Goal: Task Accomplishment & Management: Manage account settings

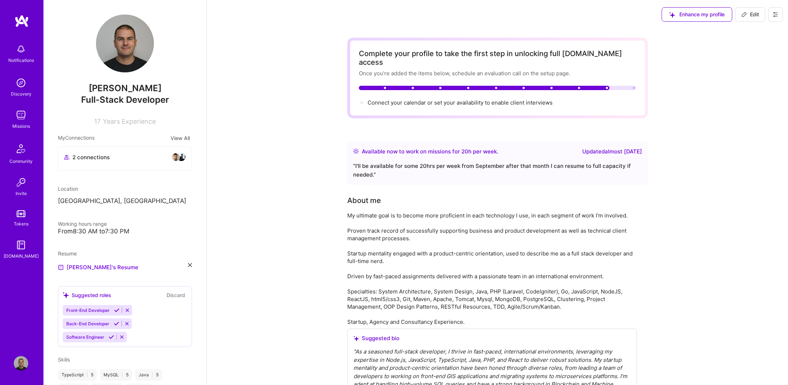
click at [156, 157] on div "2 connections" at bounding box center [125, 157] width 122 height 9
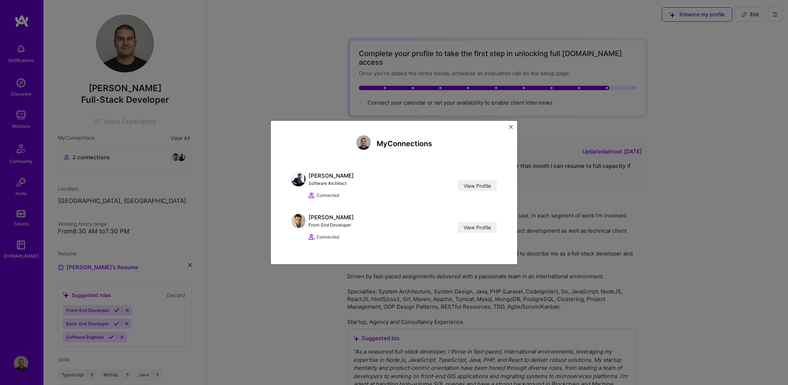
click at [510, 126] on img "Close" at bounding box center [511, 127] width 4 height 4
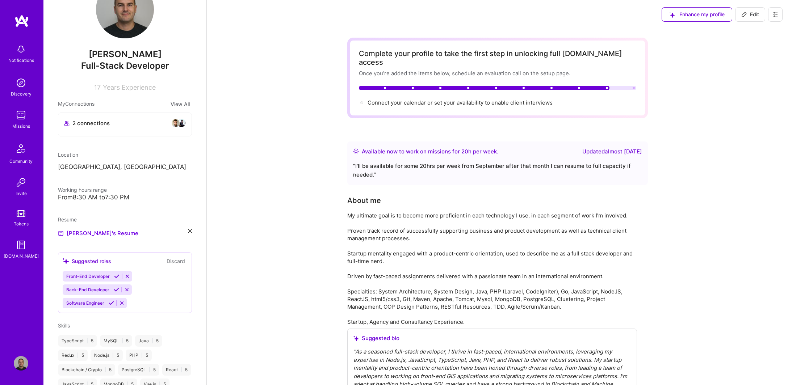
click at [20, 89] on img at bounding box center [21, 83] width 14 height 14
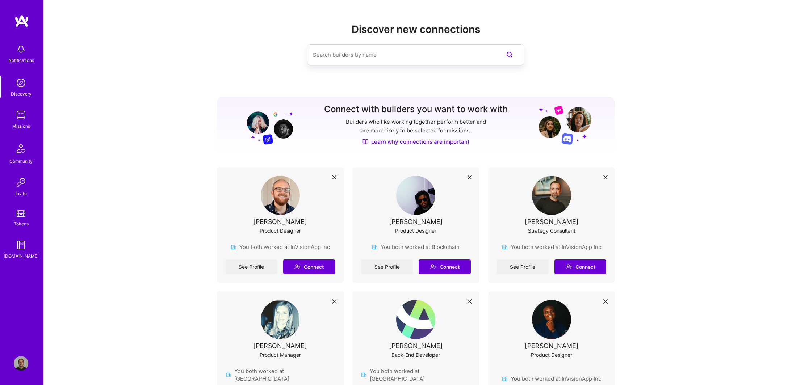
click at [22, 50] on img at bounding box center [21, 49] width 14 height 14
click at [19, 114] on img at bounding box center [21, 115] width 14 height 14
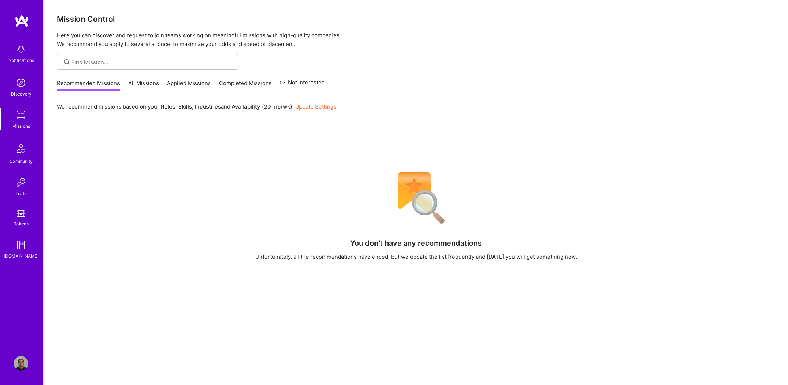
click at [143, 81] on link "All Missions" at bounding box center [143, 85] width 31 height 12
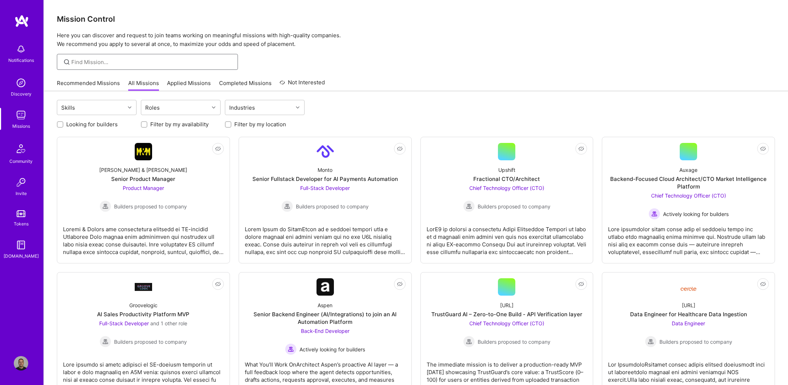
click at [137, 64] on input at bounding box center [151, 62] width 161 height 8
type input "react"
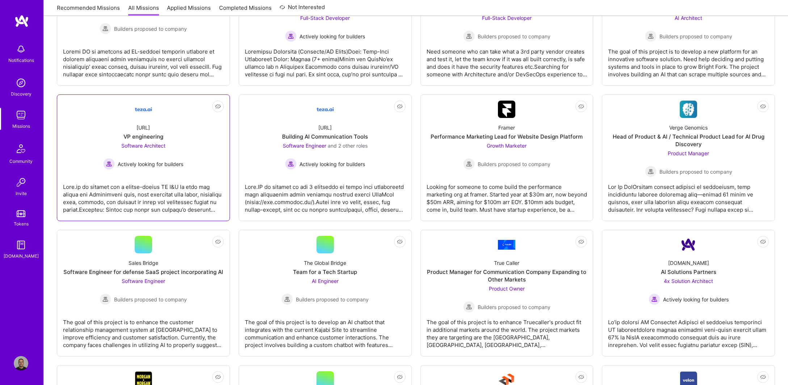
scroll to position [975, 0]
click at [364, 133] on div "Building AI Communication Tools" at bounding box center [325, 137] width 86 height 8
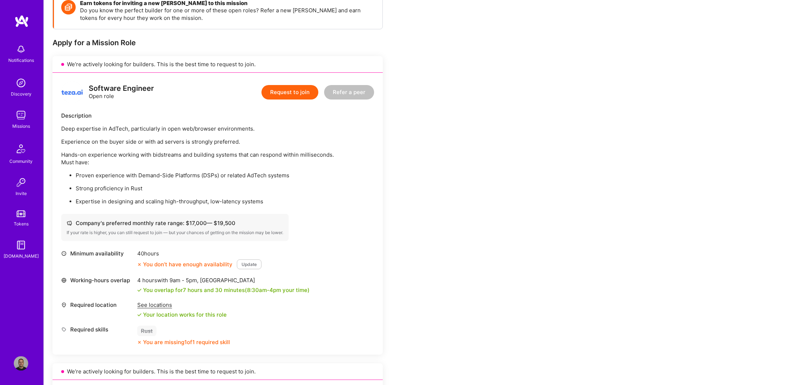
scroll to position [114, 0]
click at [247, 261] on button "Update" at bounding box center [249, 264] width 25 height 10
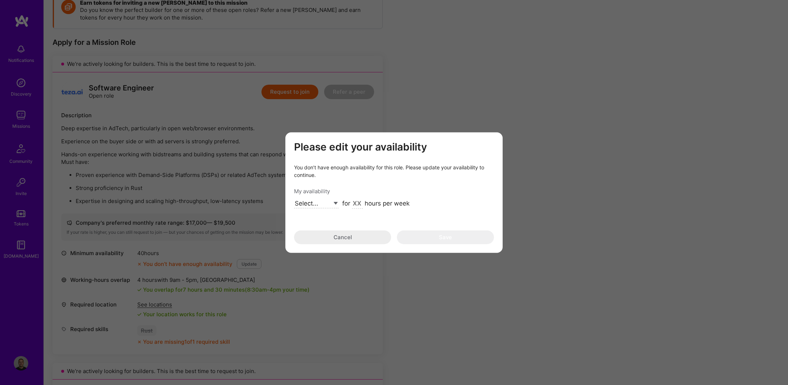
click at [294, 199] on select "Select... Right Now Future Date Not Available" at bounding box center [316, 204] width 45 height 10
select select "Right Now"
click option "Right Now" at bounding box center [0, 0] width 0 height 0
click at [350, 204] on div "for hours per week" at bounding box center [375, 203] width 67 height 9
click at [363, 202] on div "for hours per week" at bounding box center [375, 203] width 67 height 9
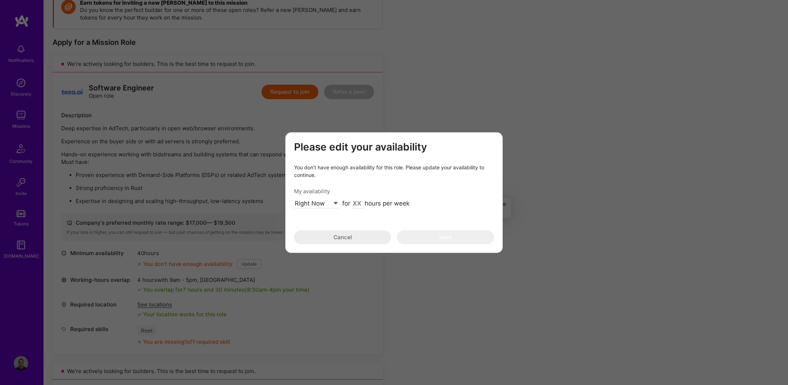
click at [361, 204] on input "modal" at bounding box center [357, 203] width 11 height 9
type input "40"
click at [451, 237] on button "Save" at bounding box center [445, 237] width 97 height 14
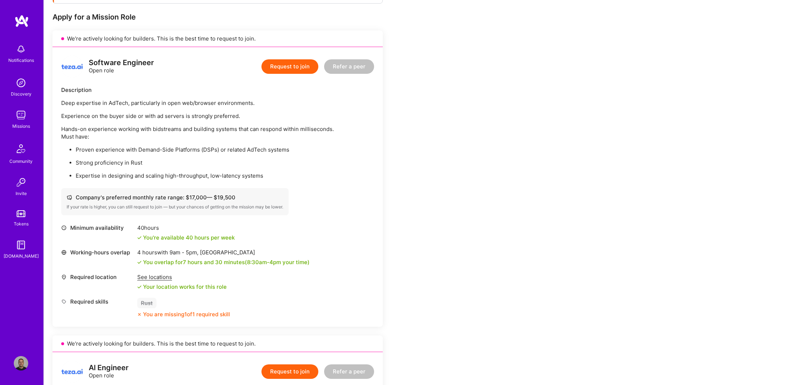
scroll to position [0, 0]
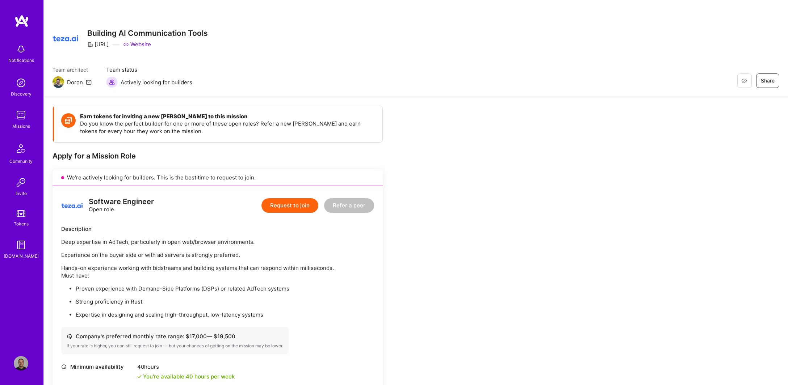
click at [24, 365] on img at bounding box center [21, 363] width 14 height 14
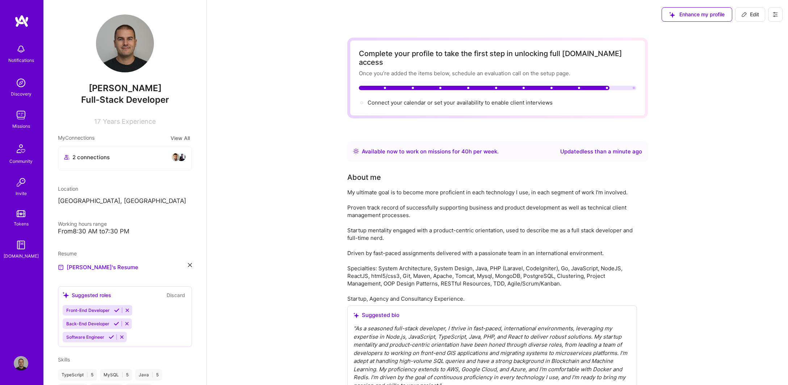
click at [747, 13] on icon at bounding box center [744, 15] width 6 height 6
select select "US"
select select "Right Now"
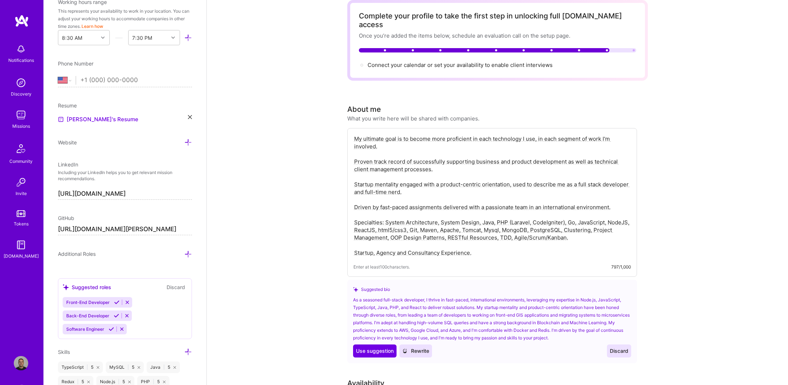
scroll to position [38, 0]
drag, startPoint x: 480, startPoint y: 246, endPoint x: 353, endPoint y: 127, distance: 173.7
click at [353, 134] on textarea "My ultimate goal is to become more proficient in each technology I use, in each…" at bounding box center [491, 195] width 277 height 123
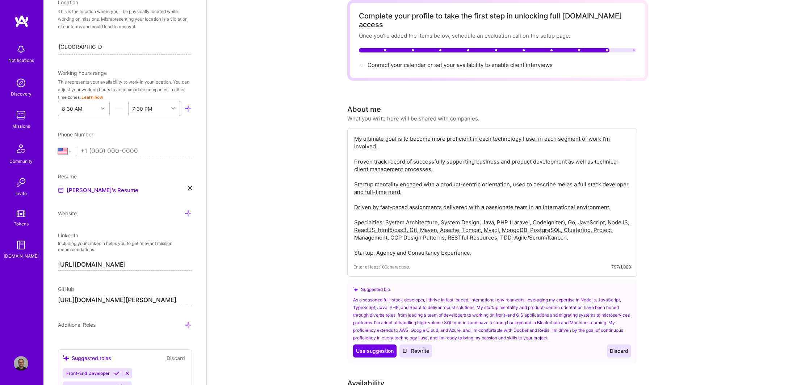
scroll to position [156, 0]
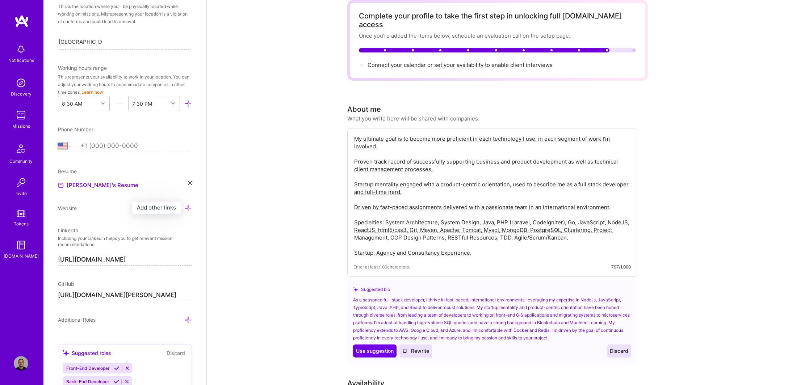
click at [188, 205] on icon at bounding box center [188, 209] width 8 height 8
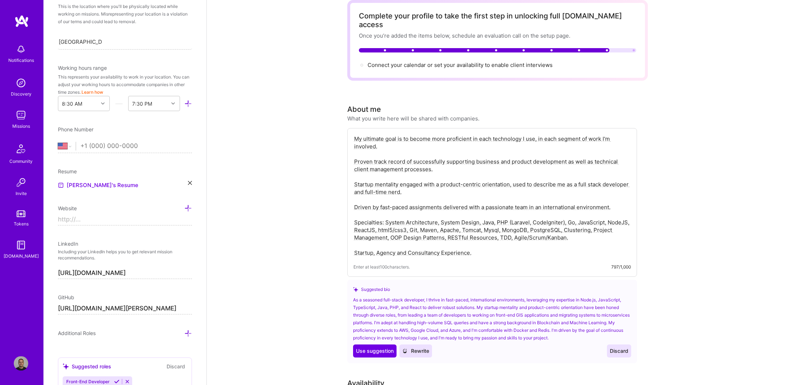
click at [187, 207] on icon at bounding box center [188, 209] width 8 height 8
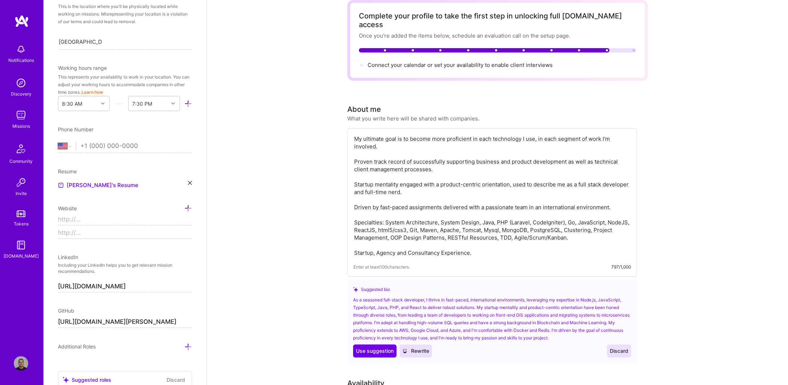
click at [129, 187] on div "[PERSON_NAME]'s Resume" at bounding box center [125, 185] width 134 height 9
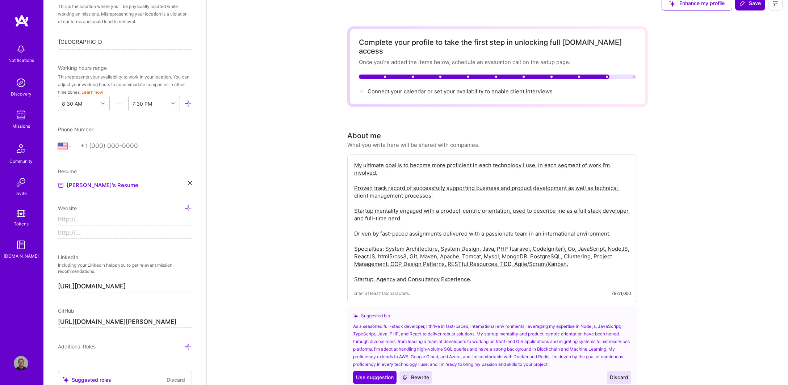
scroll to position [0, 0]
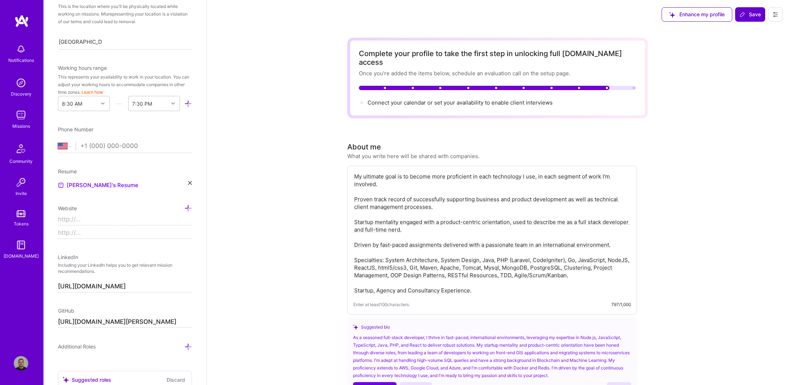
click at [513, 208] on textarea "My ultimate goal is to become more proficient in each technology I use, in each…" at bounding box center [491, 233] width 277 height 123
paste textarea "Here’s an improved version of your professional summary — refined for clarity, …"
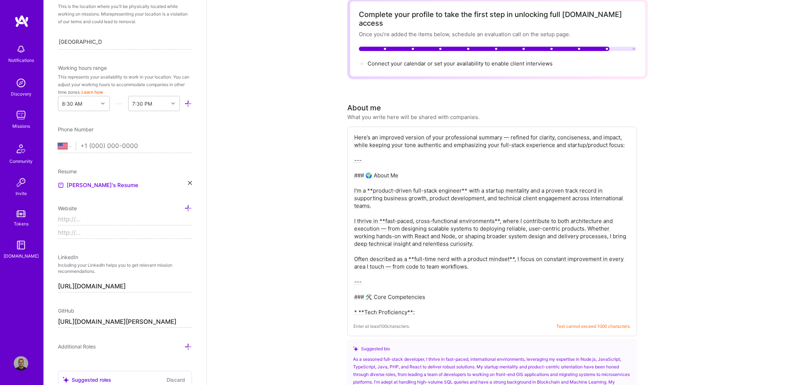
scroll to position [39, 0]
drag, startPoint x: 404, startPoint y: 166, endPoint x: 349, endPoint y: 128, distance: 66.9
click at [353, 133] on textarea "Here’s an improved version of your professional summary — refined for clarity, …" at bounding box center [491, 225] width 277 height 184
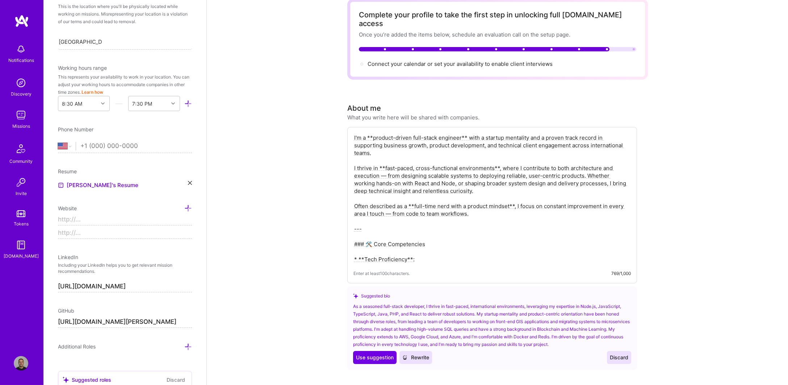
drag, startPoint x: 422, startPoint y: 253, endPoint x: 350, endPoint y: 221, distance: 78.4
click at [353, 221] on textarea "I'm a **product-driven full-stack engineer** with a startup mentality and a pro…" at bounding box center [491, 198] width 277 height 131
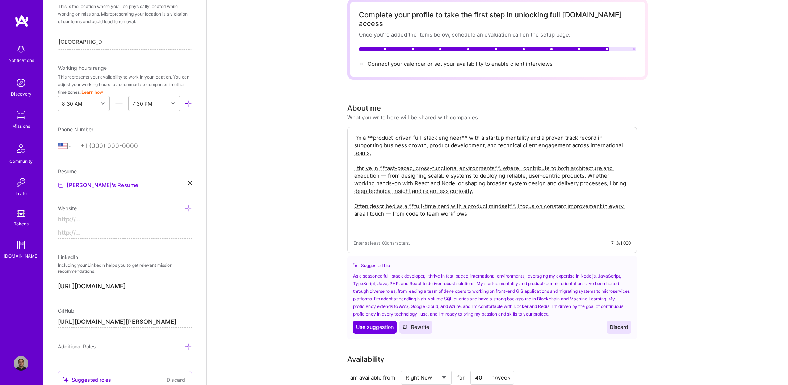
paste textarea "Tech Proficiency: JavaScript (React, NodeJS), TypeScript, HTML5/CSS3, Java, PHP…"
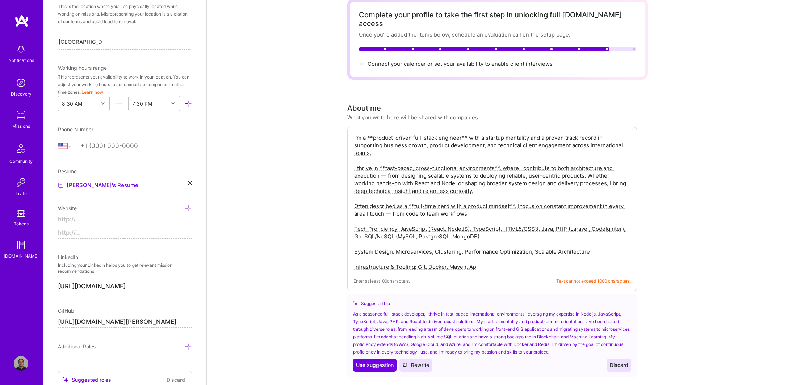
click at [499, 141] on textarea "I'm a **product-driven full-stack engineer** with a startup mentality and a pro…" at bounding box center [491, 202] width 277 height 138
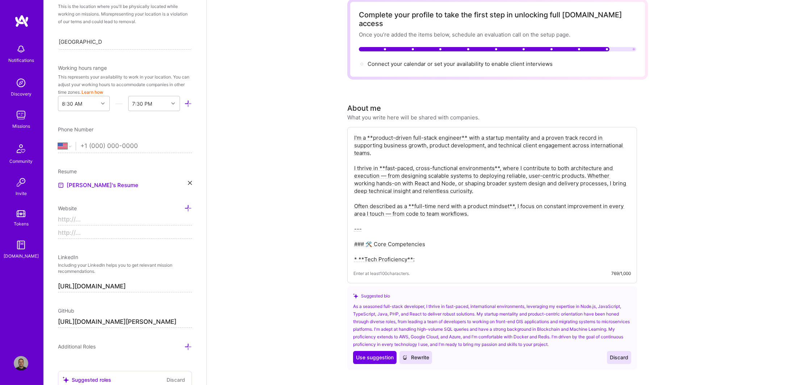
type textarea "I'm a **product-driven full-stack engineer** with a startup mentality and a pro…"
click at [623, 354] on span "Discard" at bounding box center [619, 357] width 18 height 7
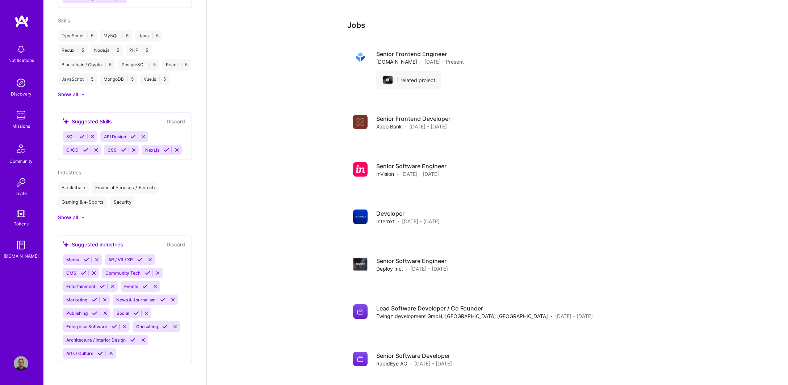
scroll to position [762, 0]
click at [24, 52] on img at bounding box center [21, 49] width 14 height 14
click at [27, 21] on img at bounding box center [21, 20] width 14 height 13
